Goal: Task Accomplishment & Management: Use online tool/utility

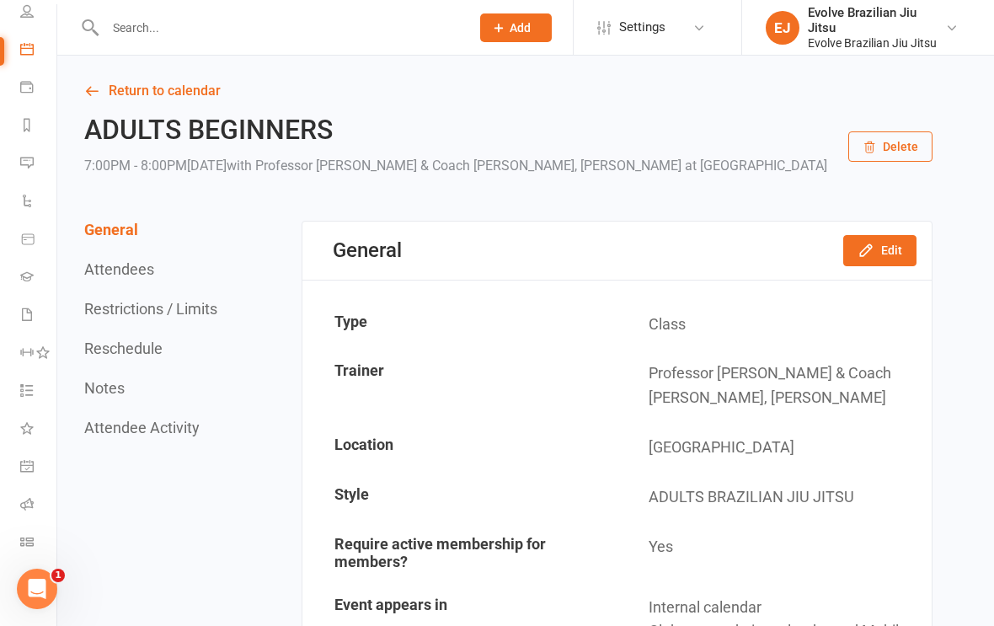
click at [31, 492] on link "Roll call" at bounding box center [39, 506] width 38 height 38
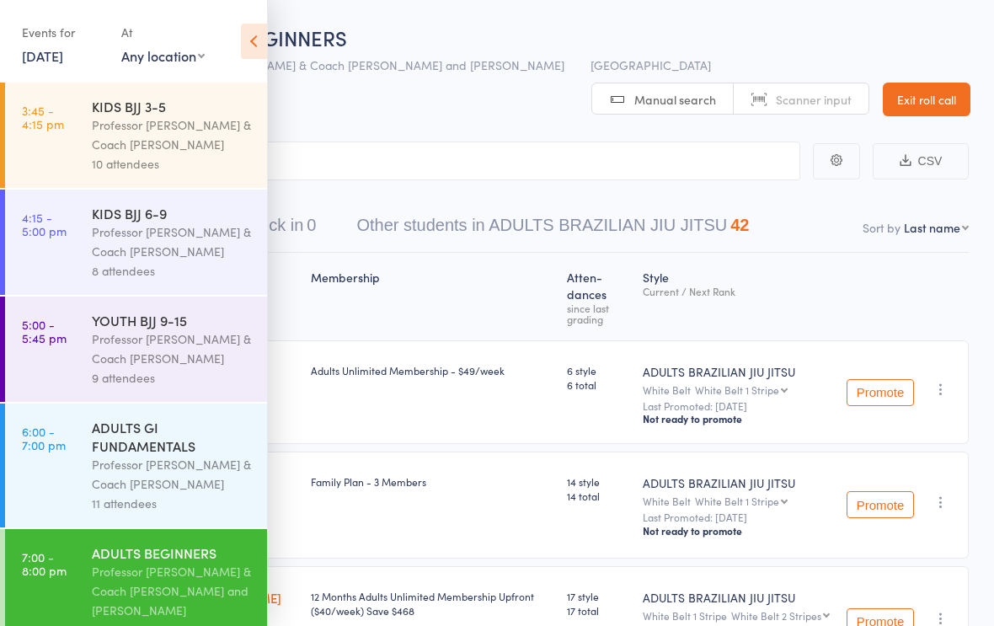
click at [201, 233] on div "Professor [PERSON_NAME] & Coach [PERSON_NAME]" at bounding box center [172, 241] width 161 height 39
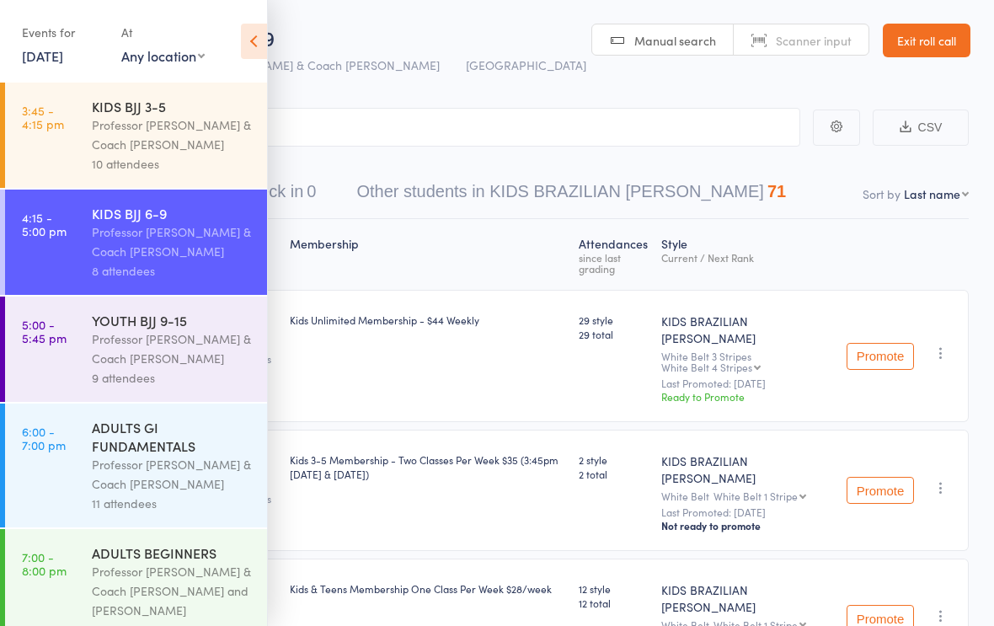
click at [255, 34] on icon at bounding box center [254, 41] width 26 height 35
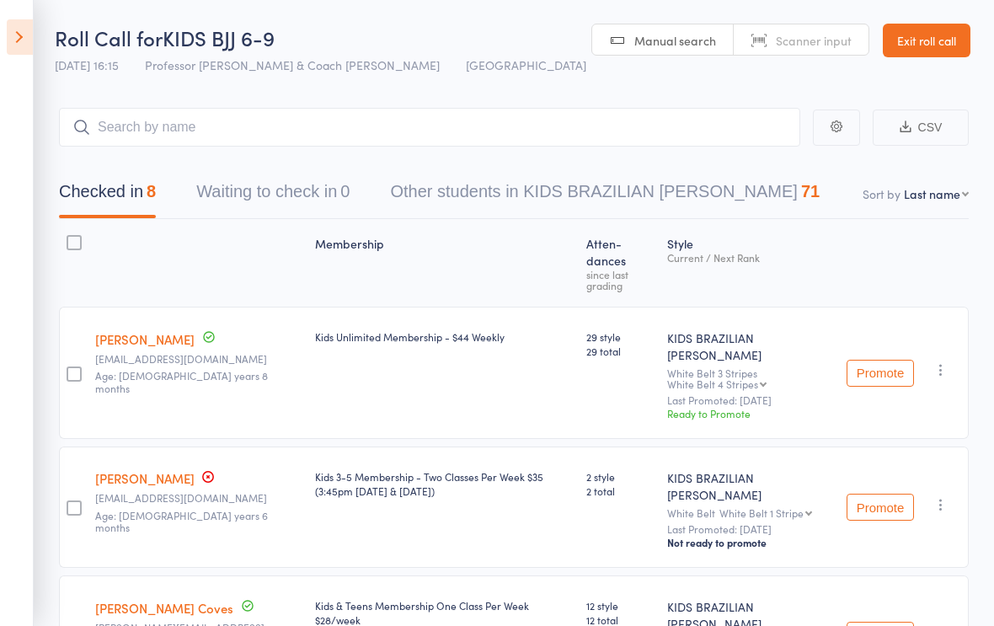
click at [880, 360] on button "Promote" at bounding box center [880, 373] width 67 height 27
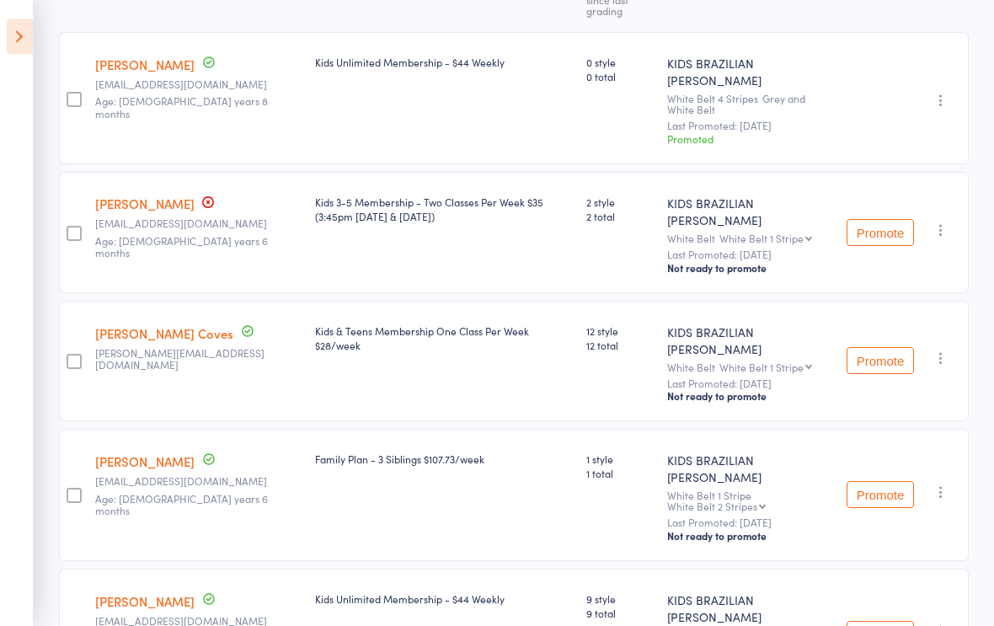
scroll to position [282, 0]
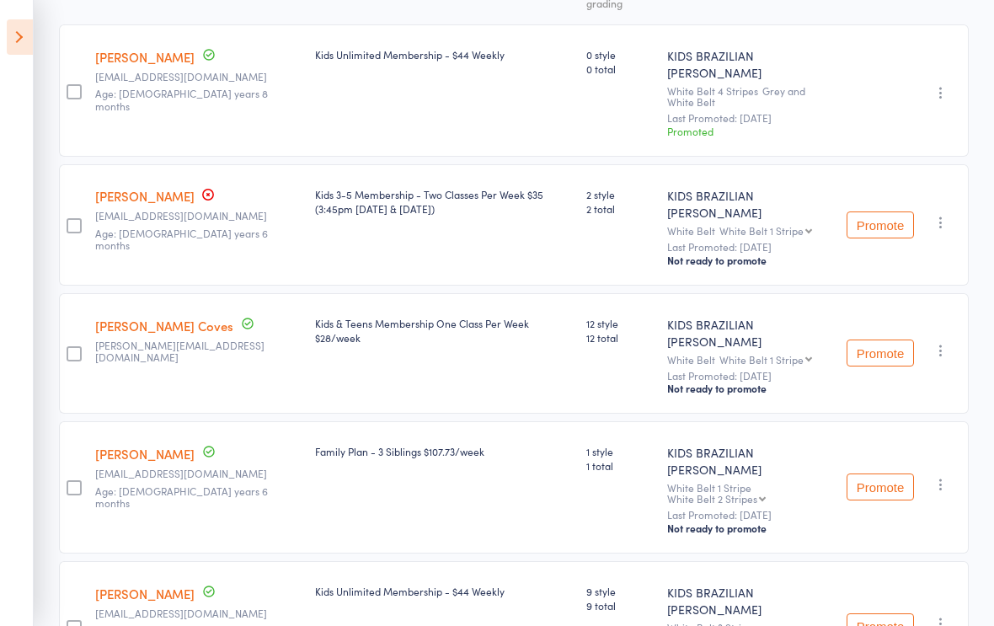
click at [939, 212] on button "button" at bounding box center [941, 222] width 20 height 20
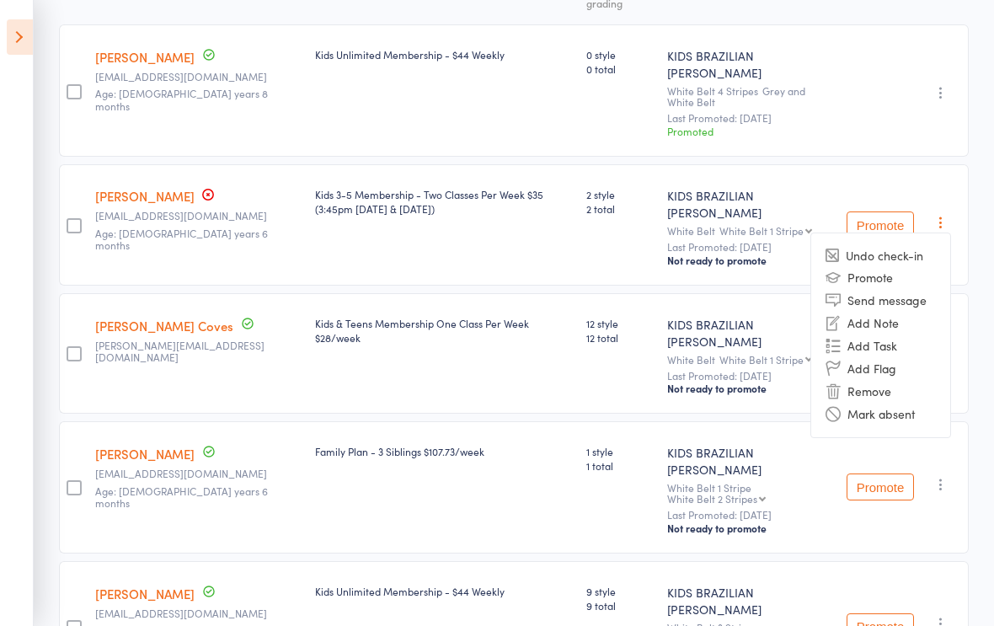
click at [874, 380] on li "Remove" at bounding box center [880, 391] width 139 height 23
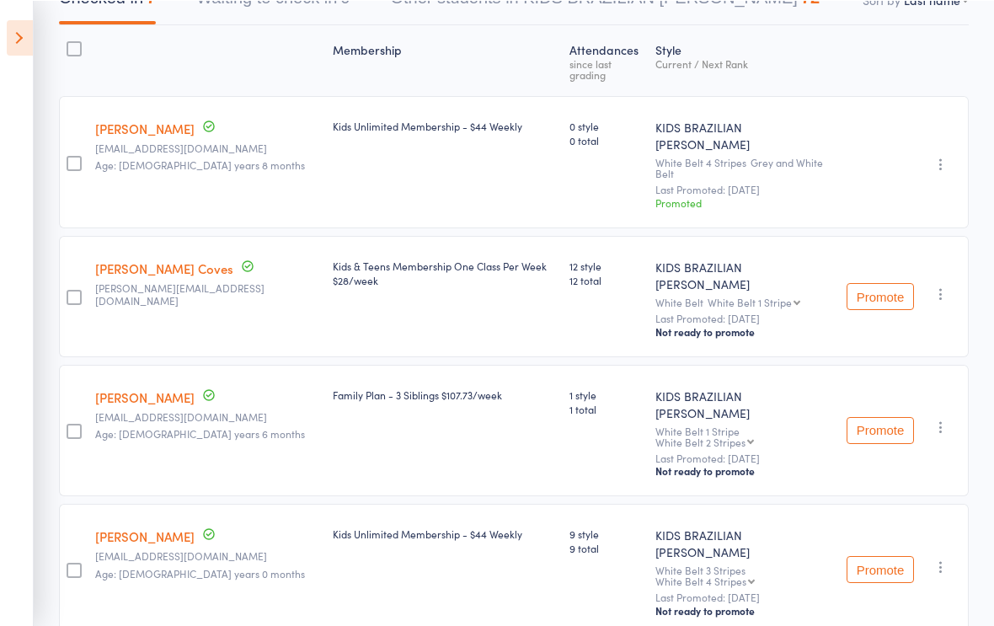
scroll to position [222, 0]
click at [880, 283] on button "Promote" at bounding box center [880, 296] width 67 height 27
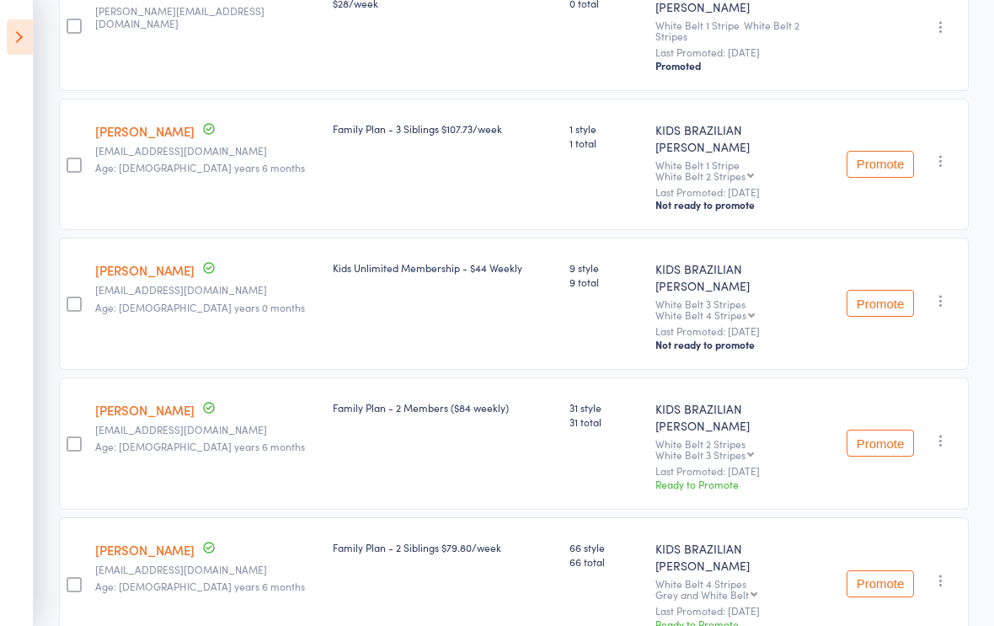
scroll to position [478, 0]
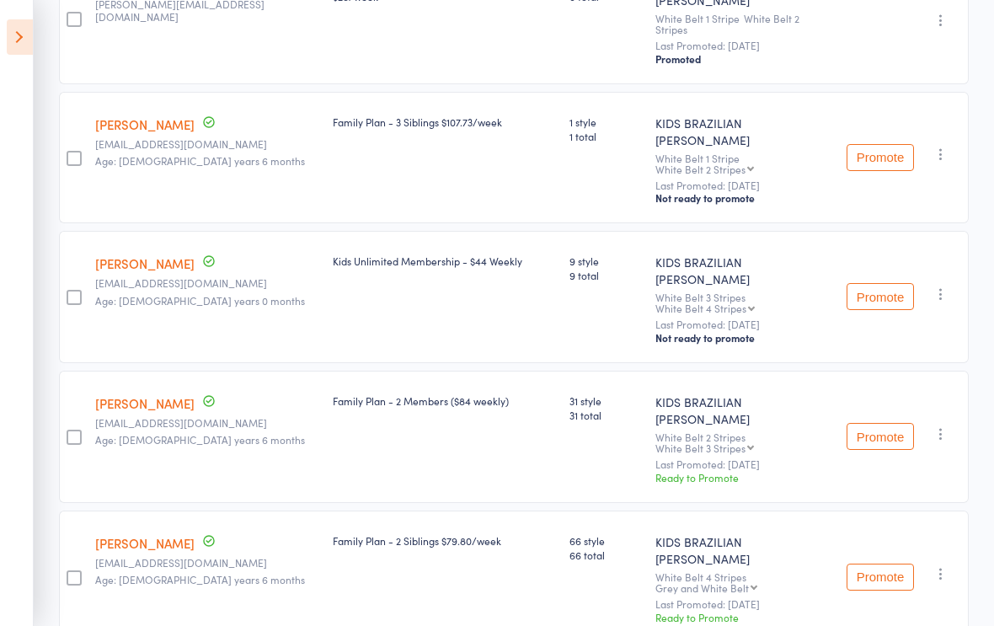
click at [861, 423] on button "Promote" at bounding box center [880, 436] width 67 height 27
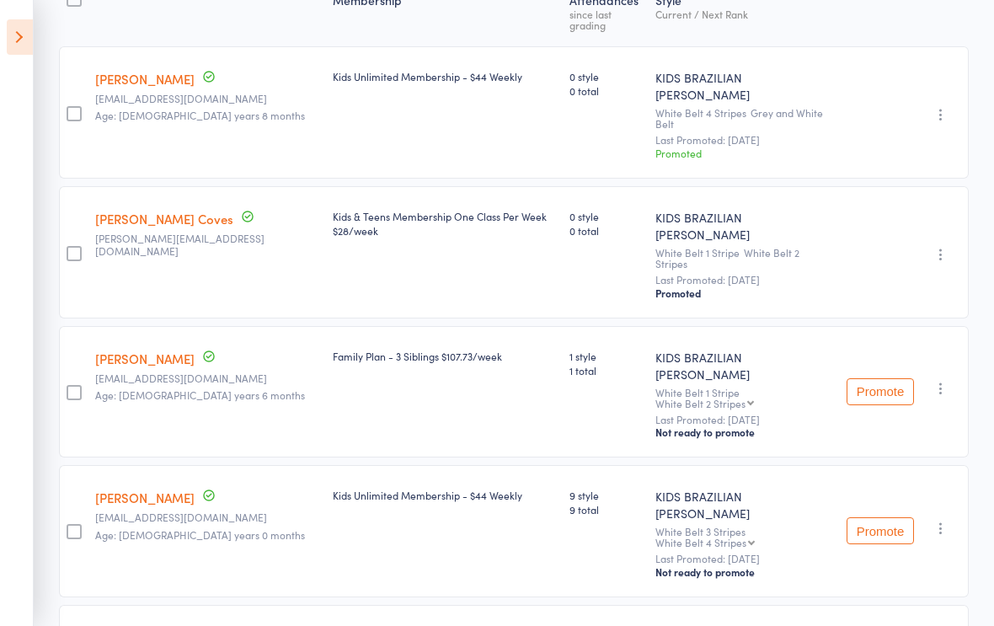
scroll to position [0, 0]
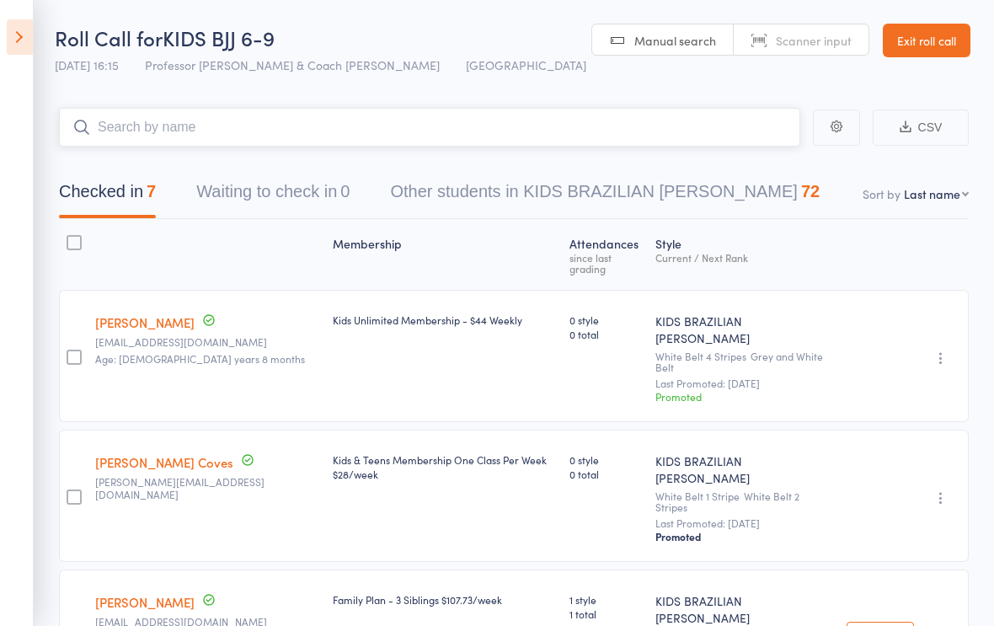
click at [354, 121] on input "search" at bounding box center [429, 127] width 741 height 39
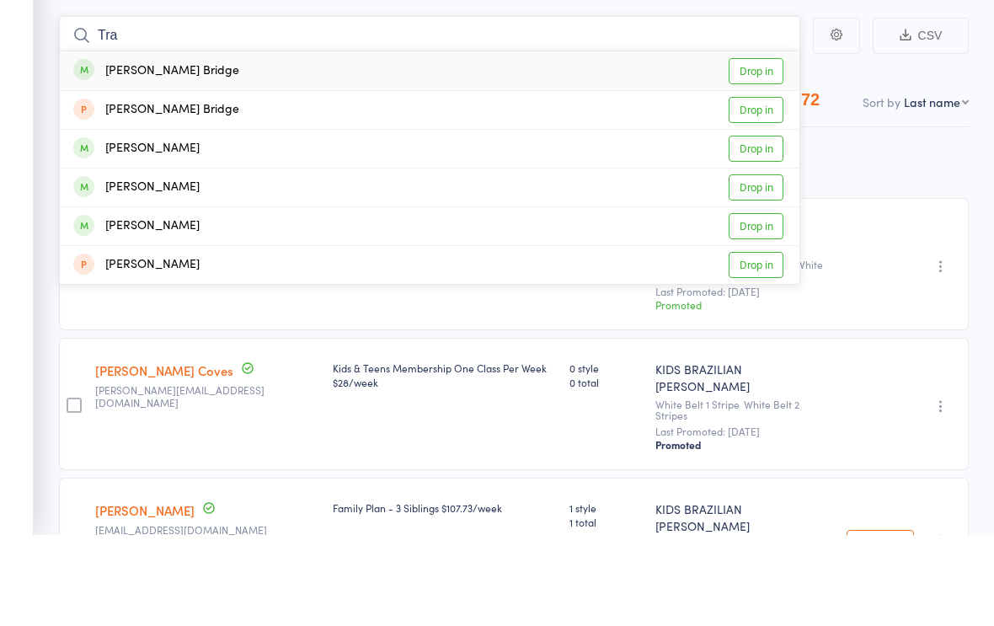
type input "Tra"
click at [364, 260] on div "[PERSON_NAME] Drop in" at bounding box center [430, 279] width 740 height 38
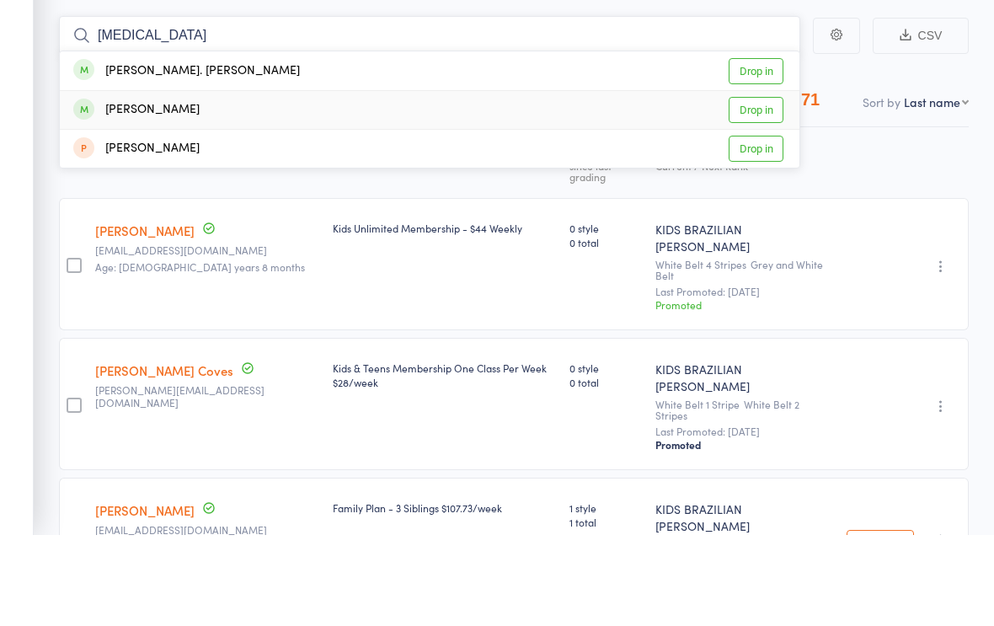
type input "[MEDICAL_DATA]"
click at [383, 183] on div "[PERSON_NAME] Drop in" at bounding box center [430, 202] width 740 height 38
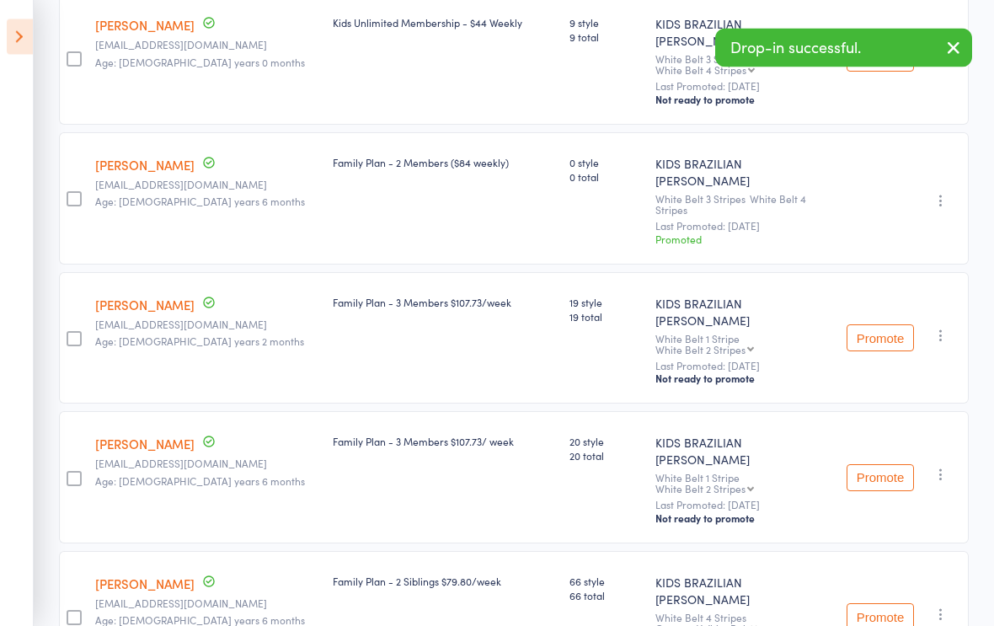
scroll to position [716, 0]
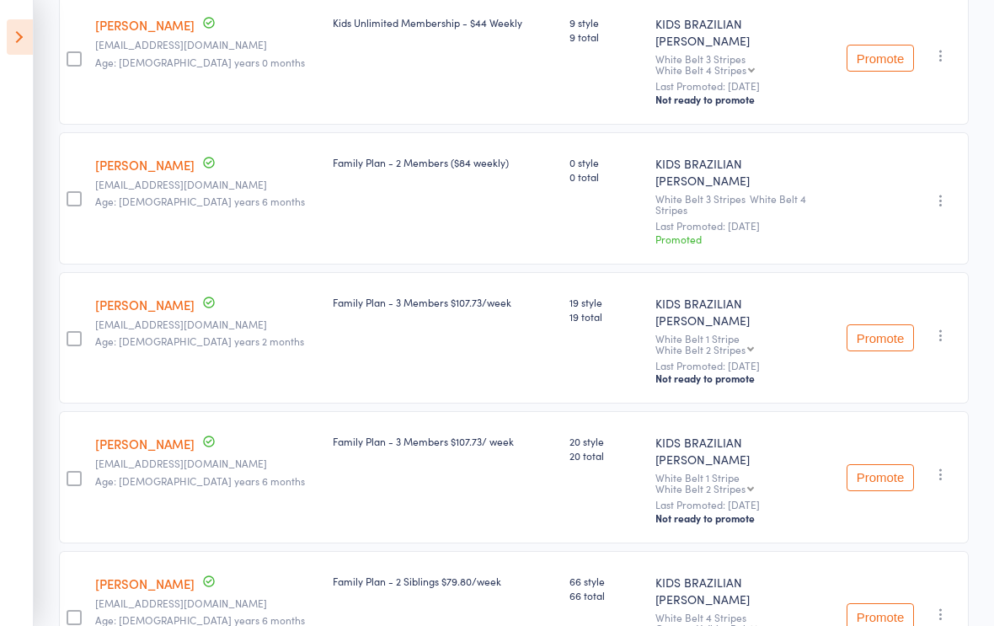
click at [880, 324] on button "Promote" at bounding box center [880, 337] width 67 height 27
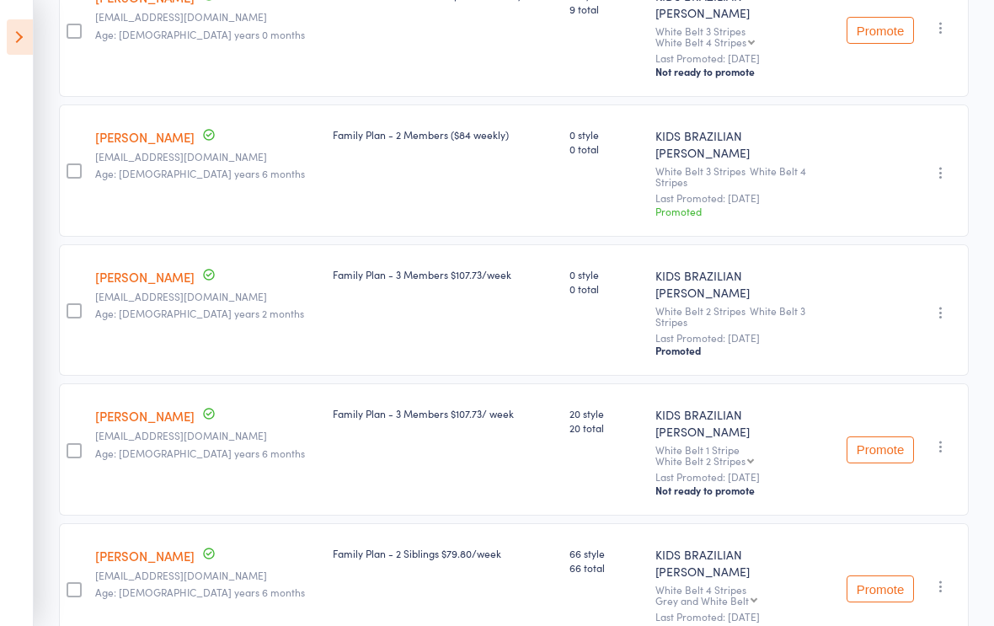
click at [872, 436] on button "Promote" at bounding box center [880, 449] width 67 height 27
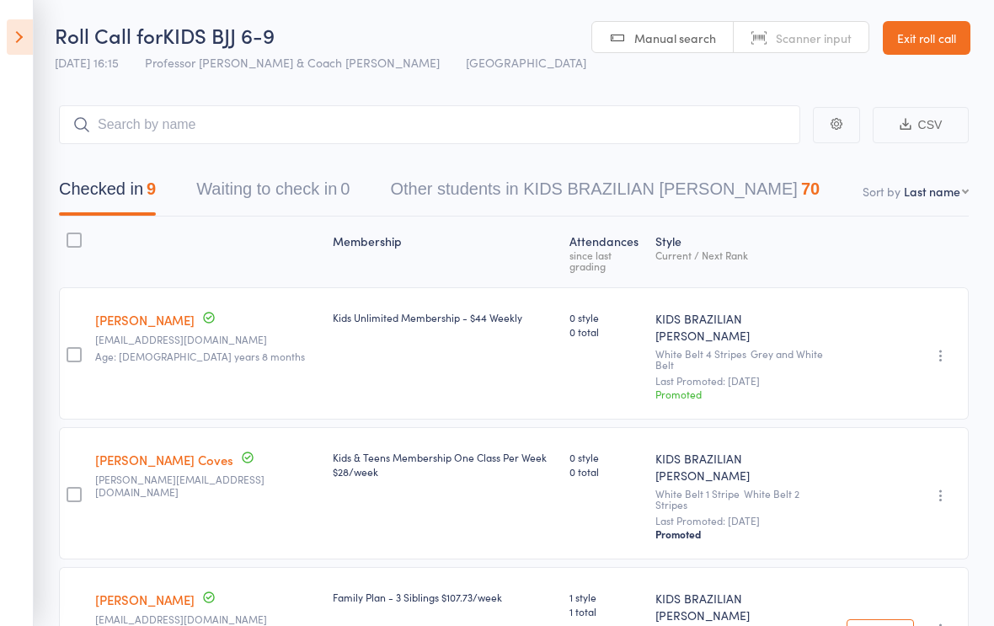
scroll to position [0, 0]
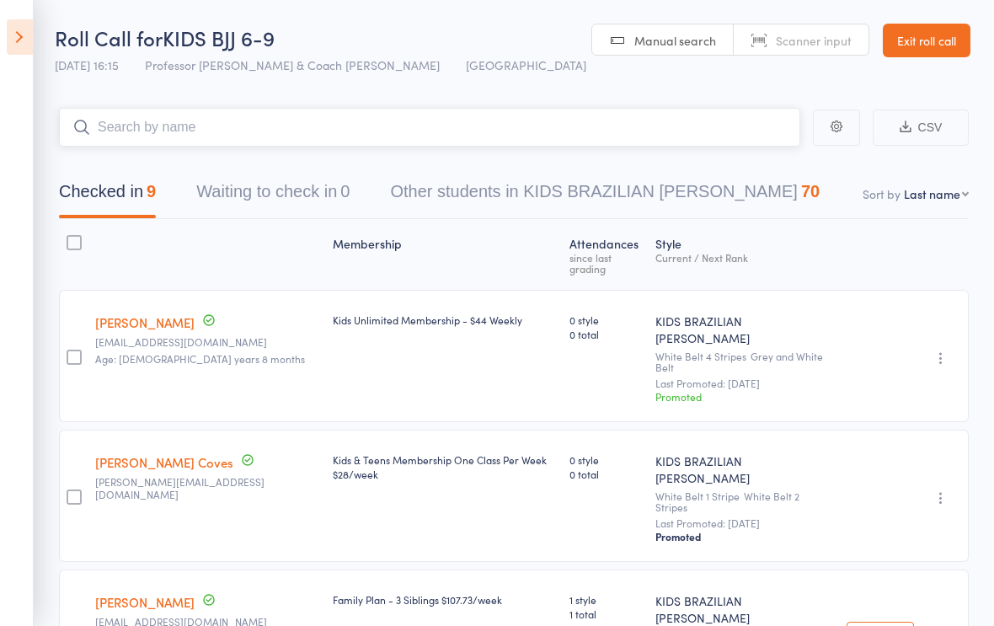
click at [395, 115] on input "search" at bounding box center [429, 127] width 741 height 39
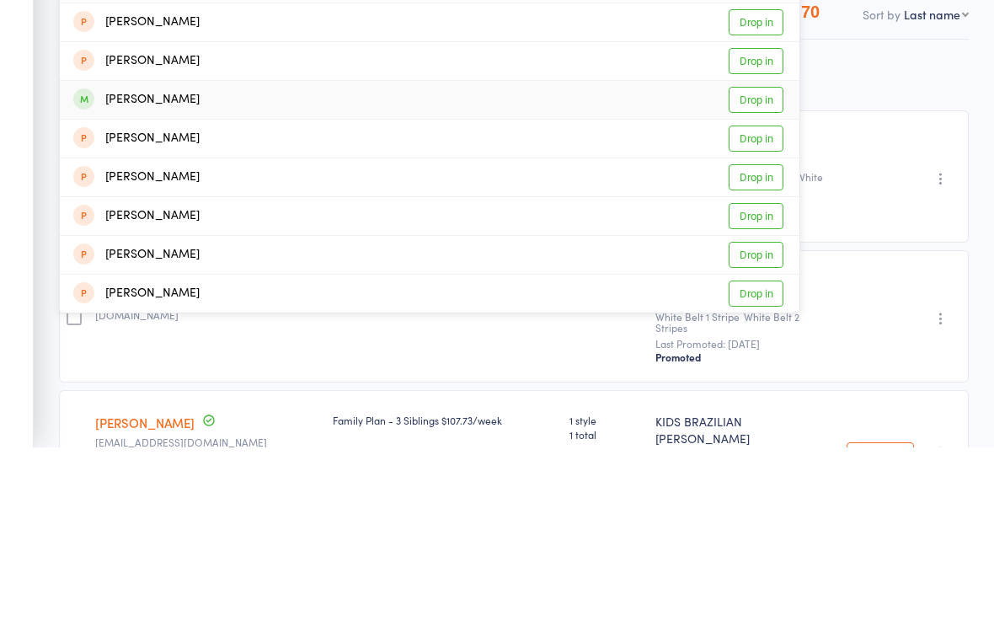
type input "[PERSON_NAME]"
click at [322, 260] on div "[PERSON_NAME] Drop in" at bounding box center [430, 279] width 740 height 38
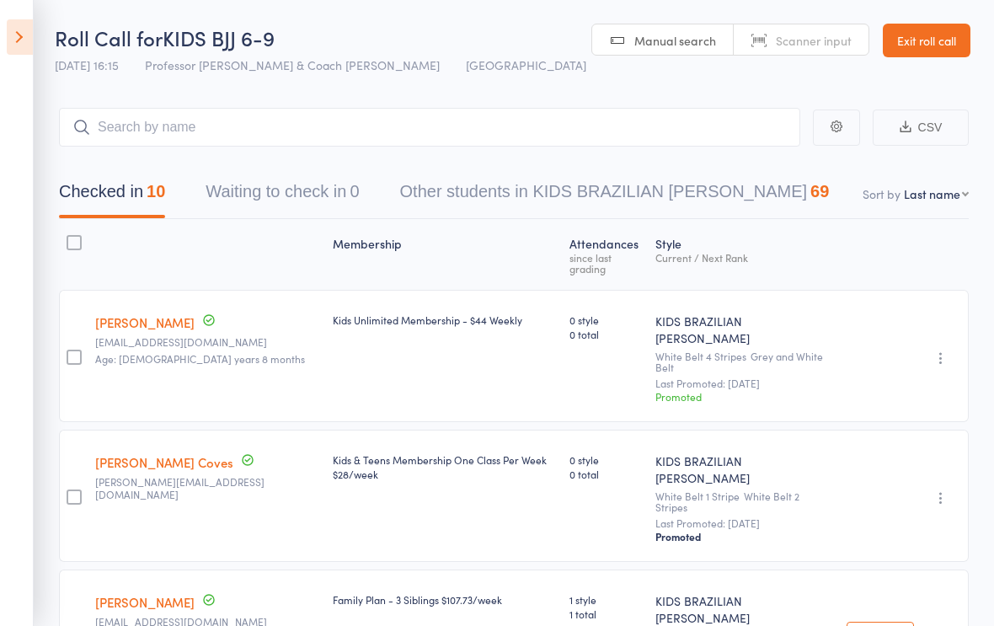
click at [17, 39] on icon at bounding box center [20, 36] width 26 height 35
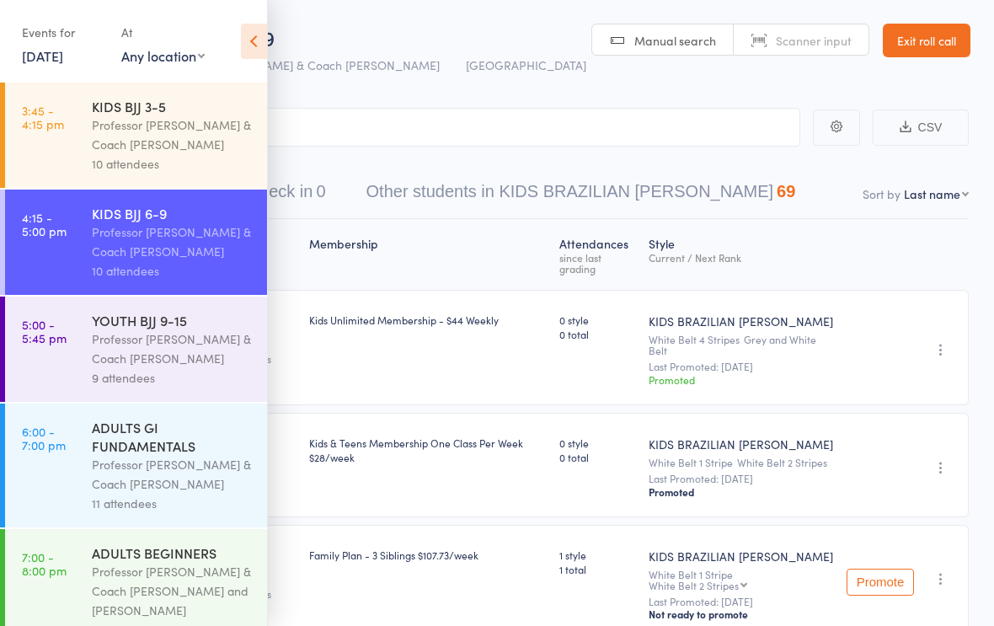
click at [218, 323] on div "YOUTH BJJ 9-15" at bounding box center [172, 320] width 161 height 19
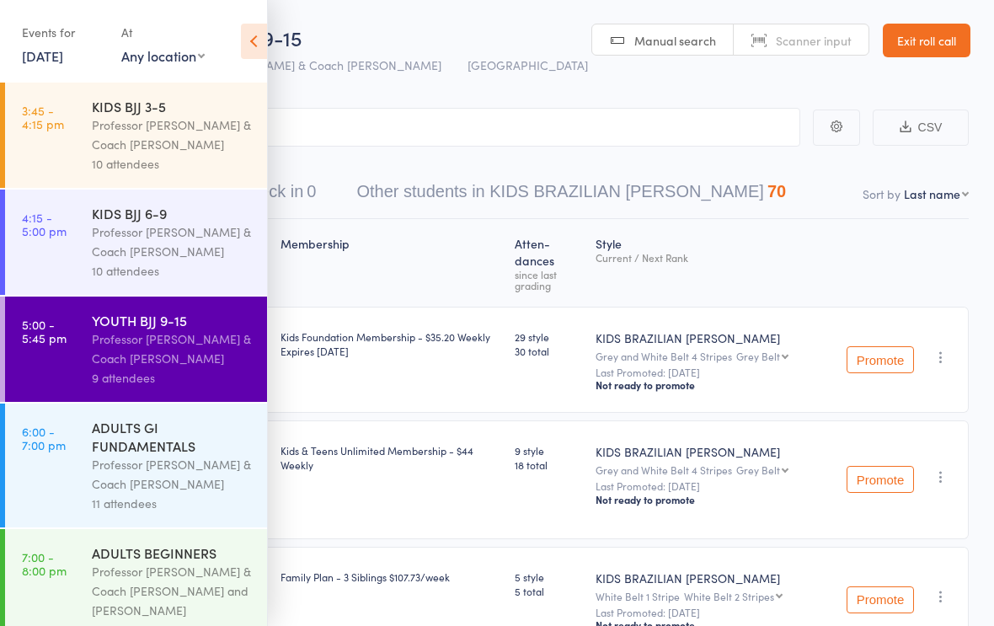
click at [258, 46] on icon at bounding box center [254, 41] width 26 height 35
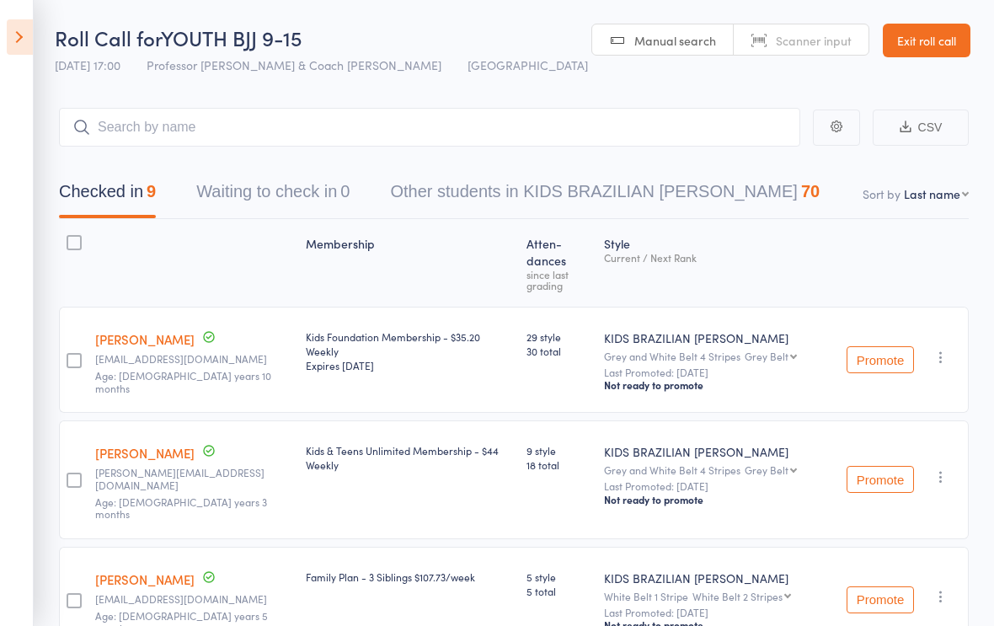
click at [29, 35] on icon at bounding box center [20, 36] width 26 height 35
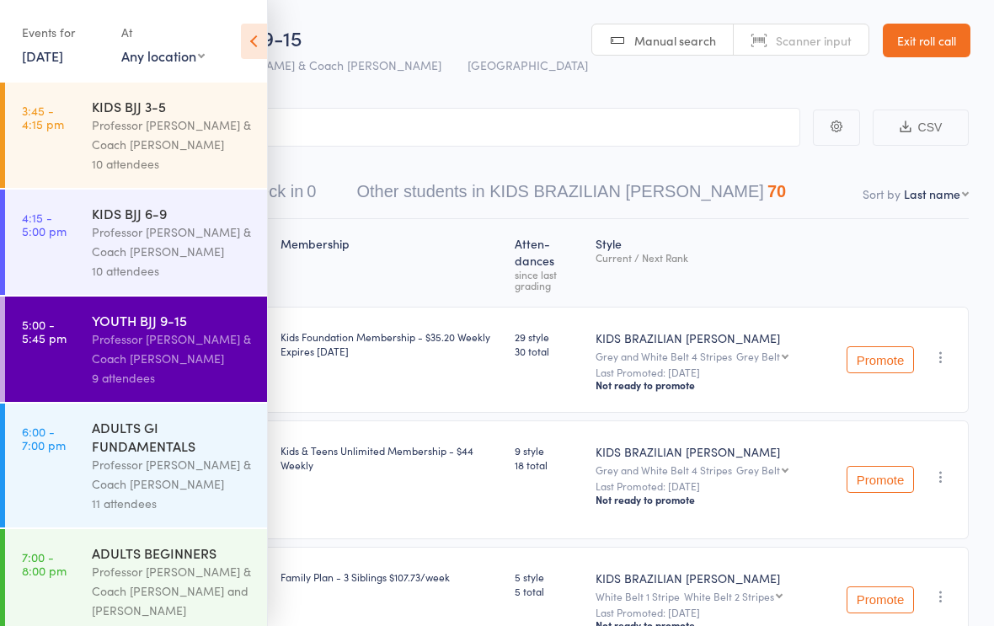
click at [918, 37] on link "Exit roll call" at bounding box center [927, 41] width 88 height 34
